Goal: Find specific fact: Find specific fact

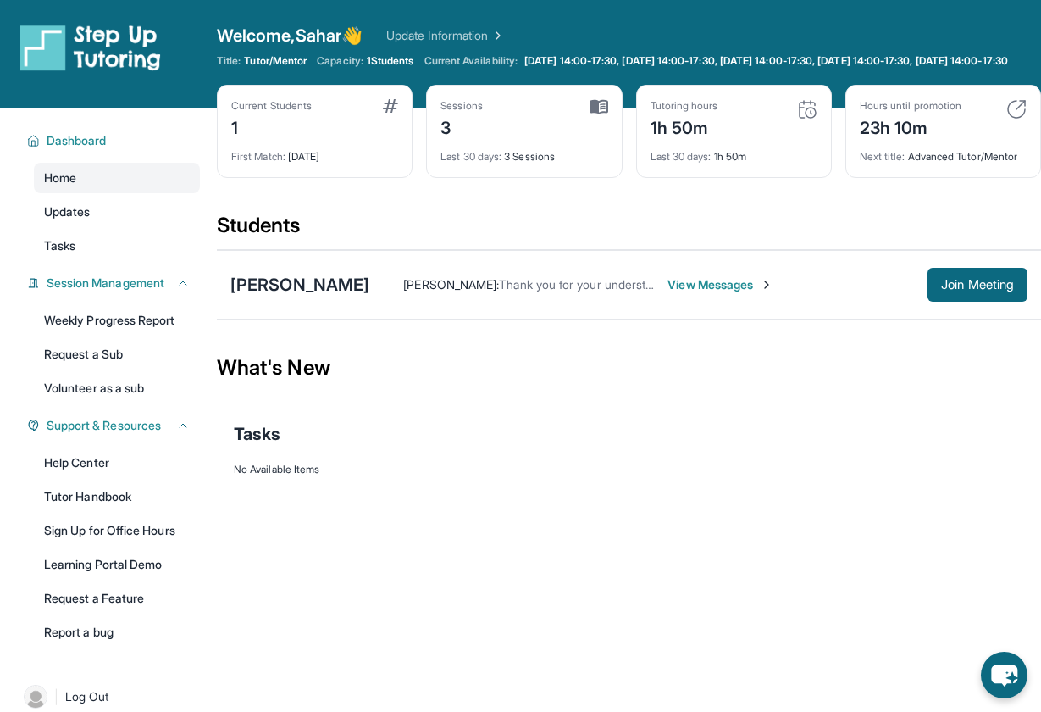
click at [271, 194] on div "Current Students 1 First Match : [DATE] Sessions 3 Last 30 days : 3 Sessions Tu…" at bounding box center [629, 148] width 825 height 127
click at [294, 297] on div "[PERSON_NAME]" at bounding box center [299, 285] width 139 height 24
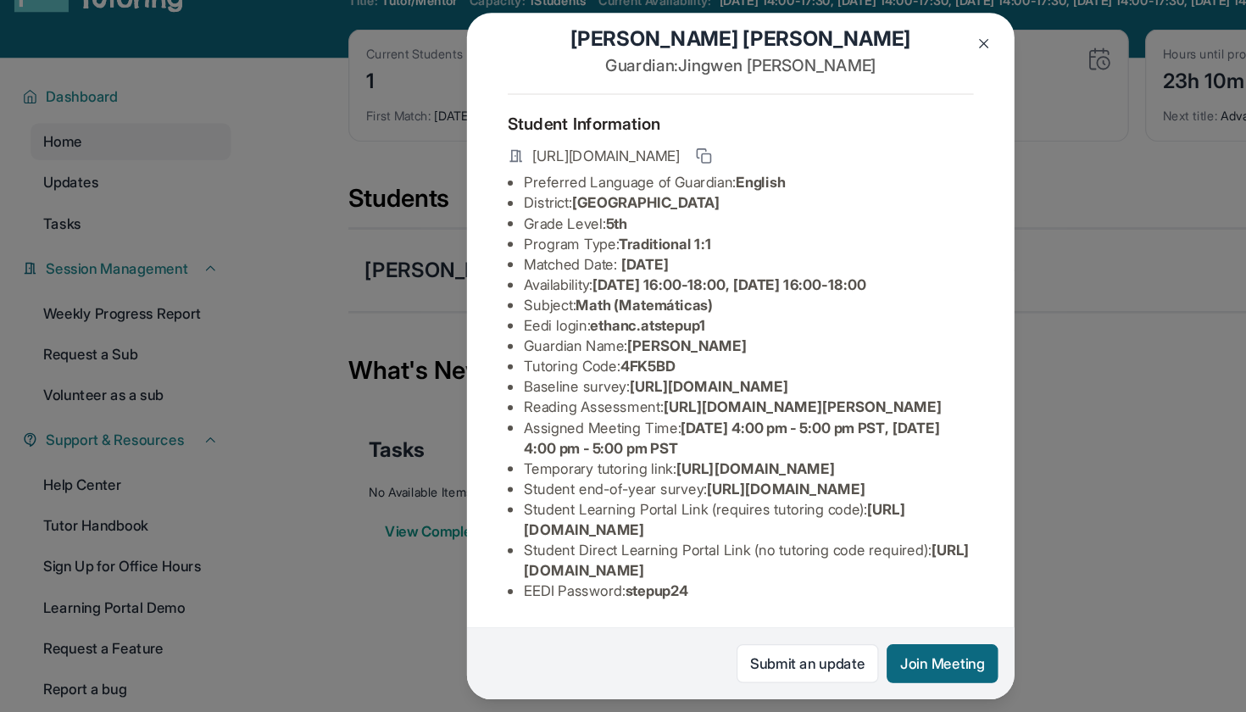
scroll to position [55, 2]
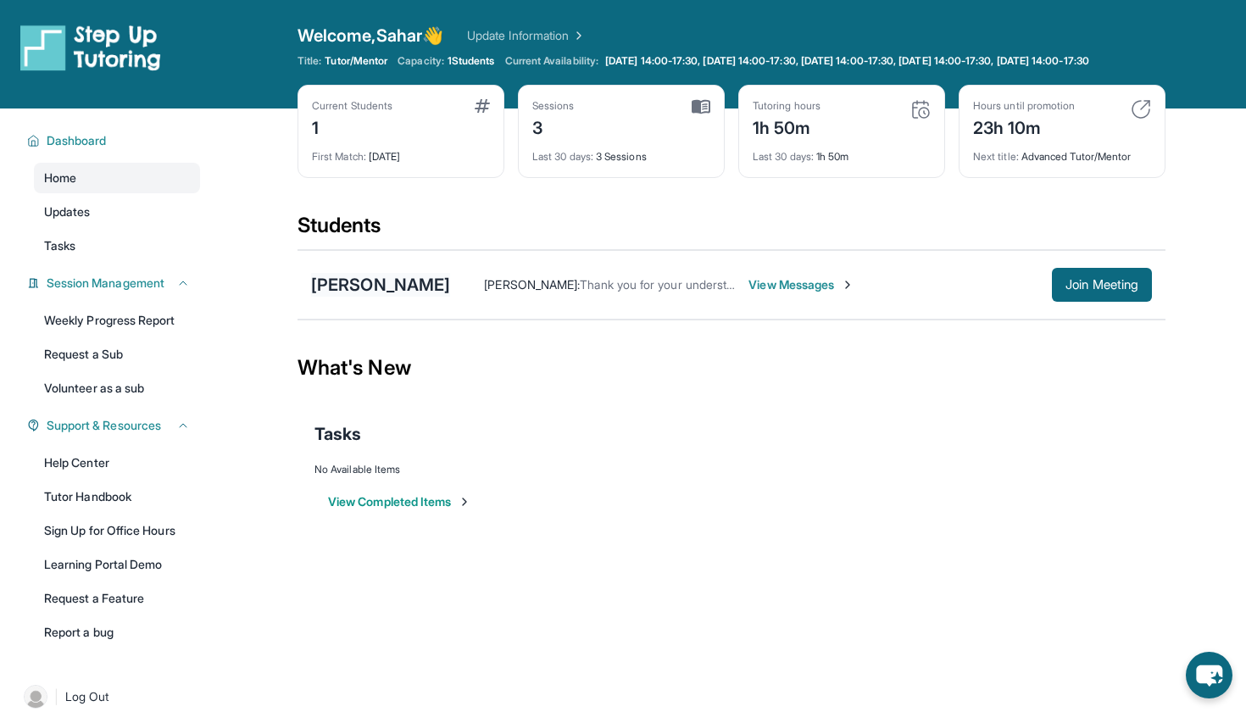
click at [355, 297] on div "[PERSON_NAME]" at bounding box center [380, 285] width 139 height 24
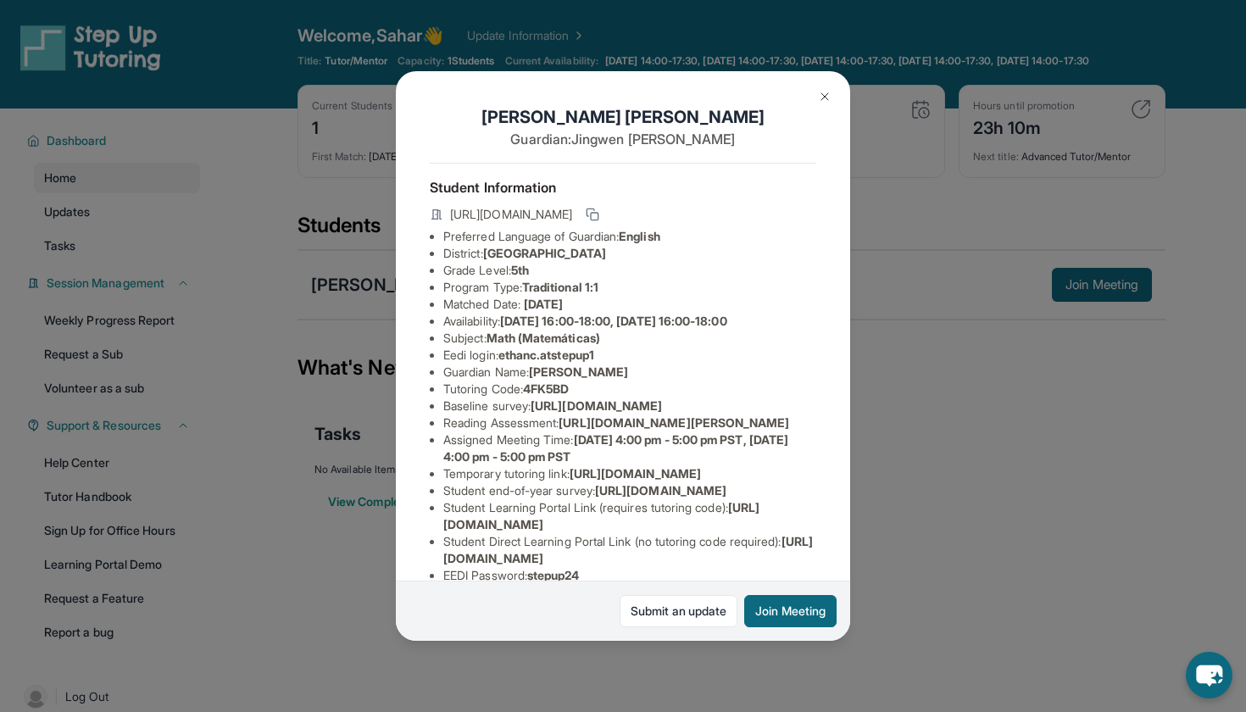
drag, startPoint x: 508, startPoint y: 357, endPoint x: 611, endPoint y: 357, distance: 103.4
click at [611, 357] on li "Eedi login : ethanc.atstepup1" at bounding box center [629, 355] width 373 height 17
copy li "ethanc.atstepup1"
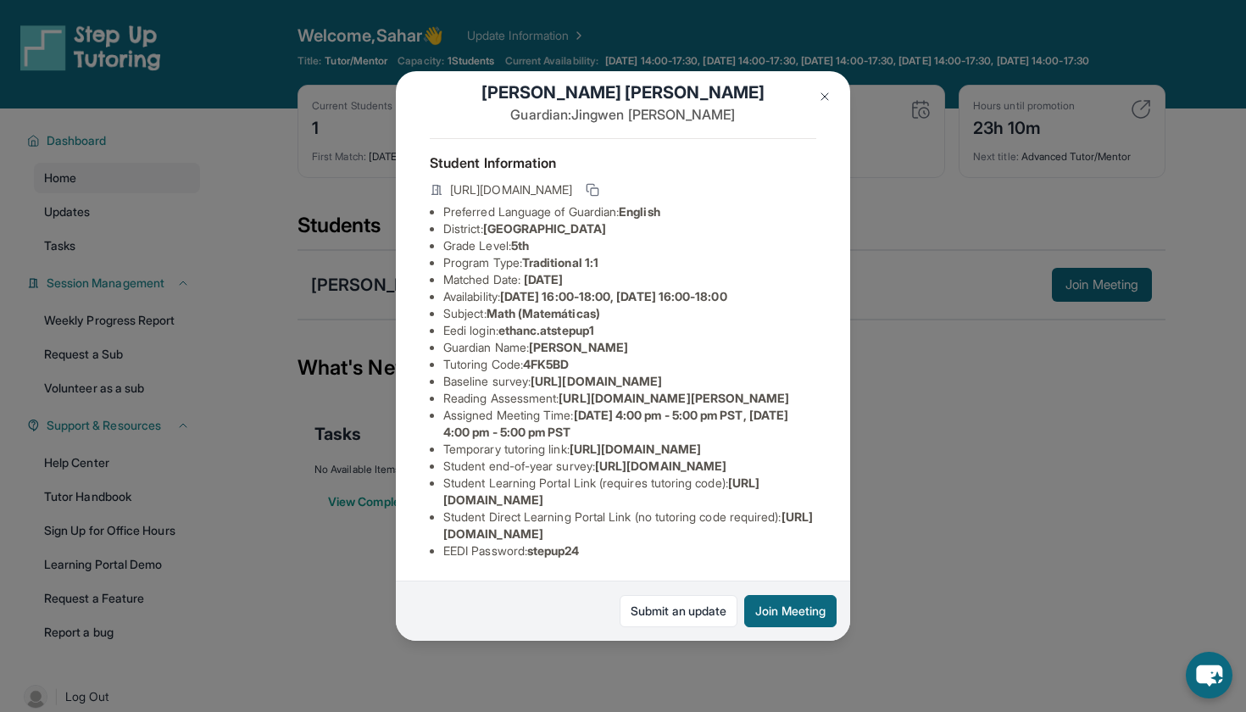
scroll to position [211, 19]
drag, startPoint x: 515, startPoint y: 552, endPoint x: 587, endPoint y: 549, distance: 72.1
click at [587, 550] on li "EEDI Password : stepup24" at bounding box center [629, 550] width 373 height 17
copy li "stepup24"
click at [625, 8] on div "Ethan Chen Guardian: Jingwen Zhao Student Information https://student-portal.st…" at bounding box center [623, 356] width 1246 height 712
